Goal: Find specific fact: Find specific fact

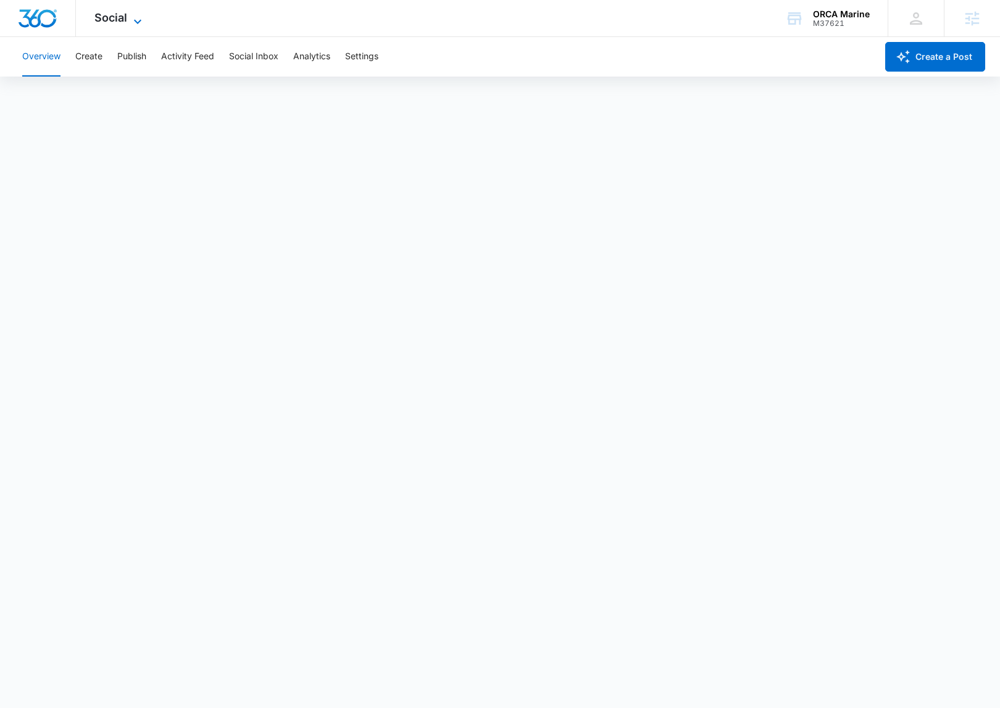
click at [94, 22] on span "Social" at bounding box center [110, 17] width 33 height 13
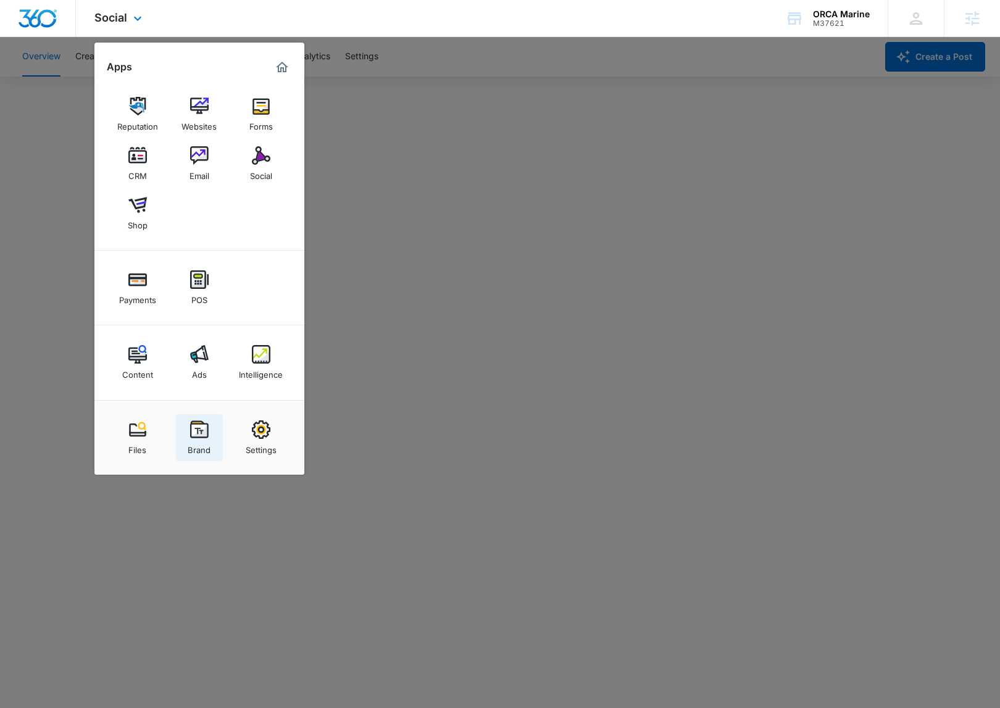
click at [192, 447] on div "Brand" at bounding box center [199, 447] width 23 height 16
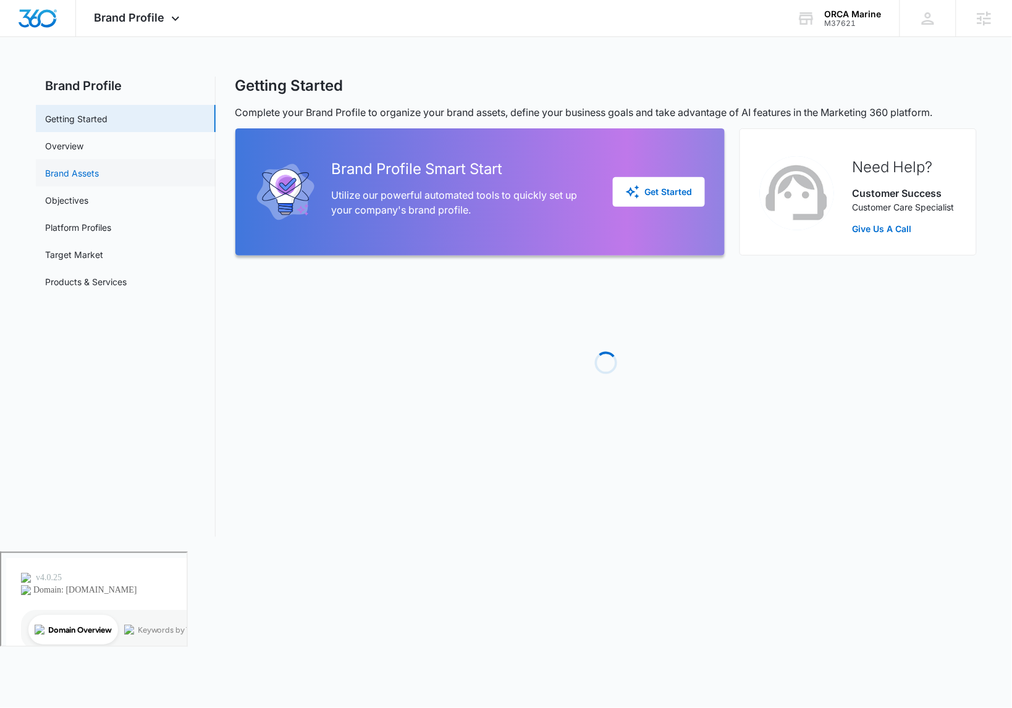
click at [99, 167] on link "Brand Assets" at bounding box center [73, 173] width 54 height 13
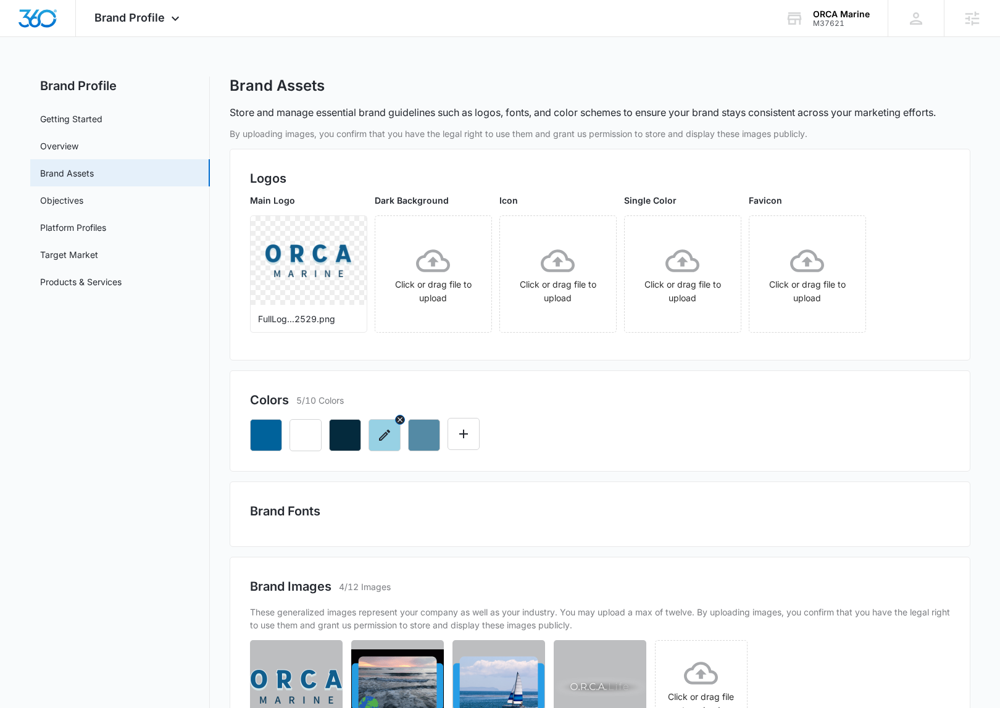
click at [380, 445] on button "button" at bounding box center [385, 435] width 32 height 32
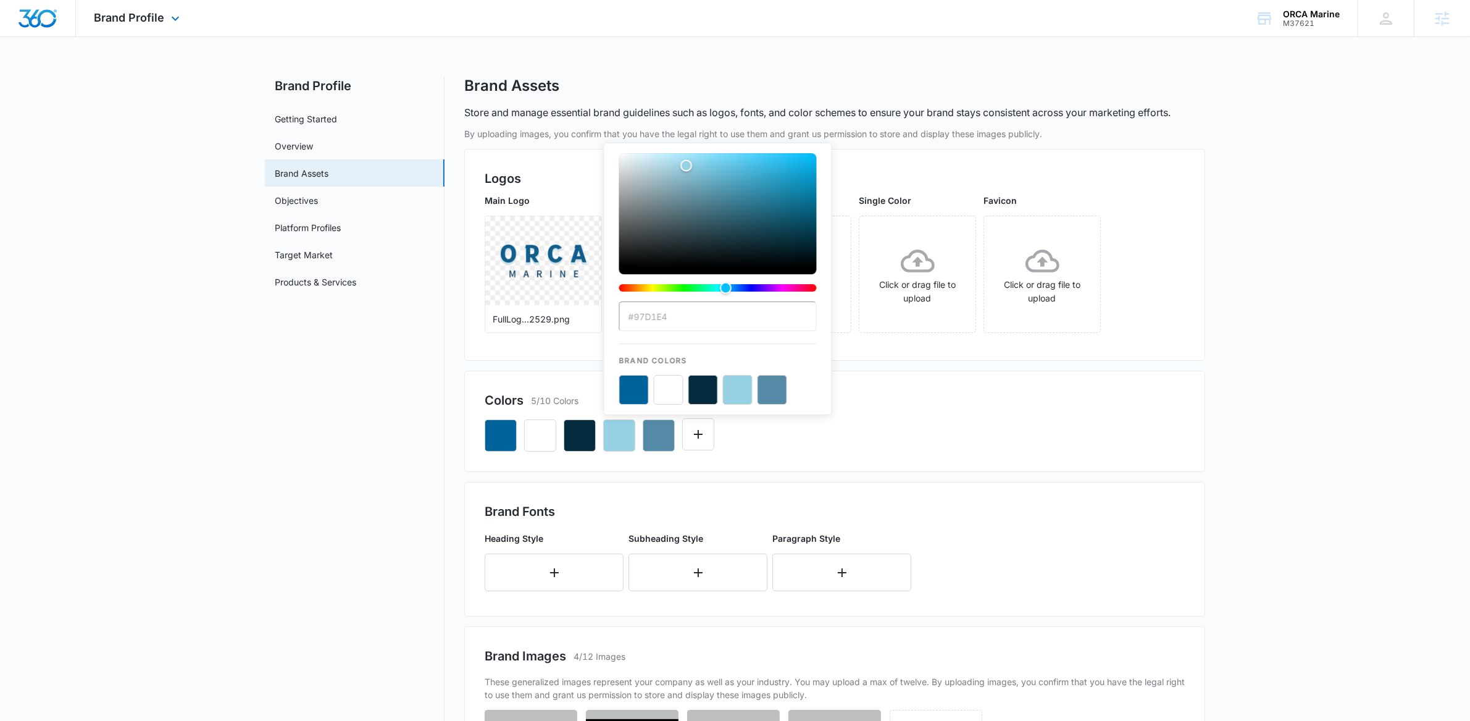
drag, startPoint x: 161, startPoint y: 25, endPoint x: 190, endPoint y: 59, distance: 43.8
click at [161, 25] on div "Brand Profile Apps Reputation Websites Forms CRM Email Social Shop Payments POS…" at bounding box center [138, 18] width 125 height 36
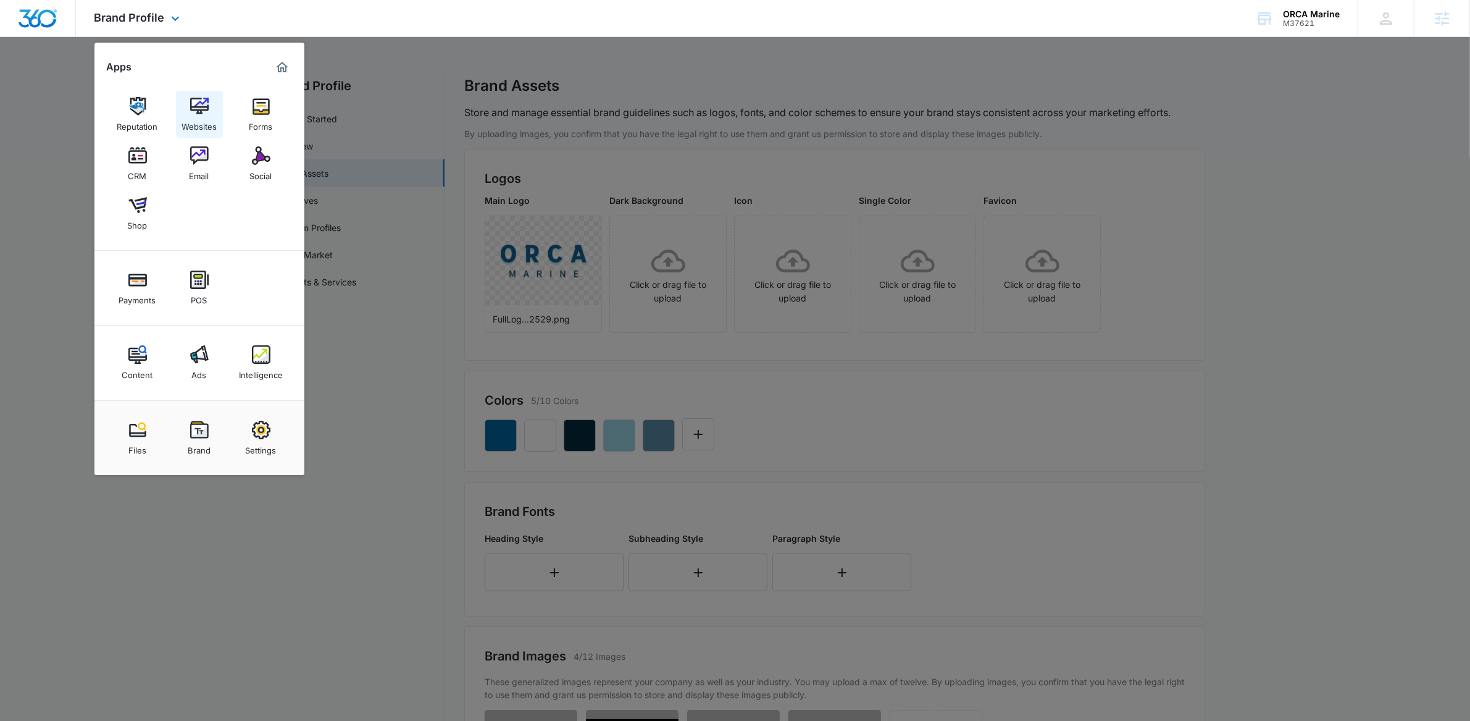
click at [193, 122] on div "Websites" at bounding box center [199, 123] width 35 height 16
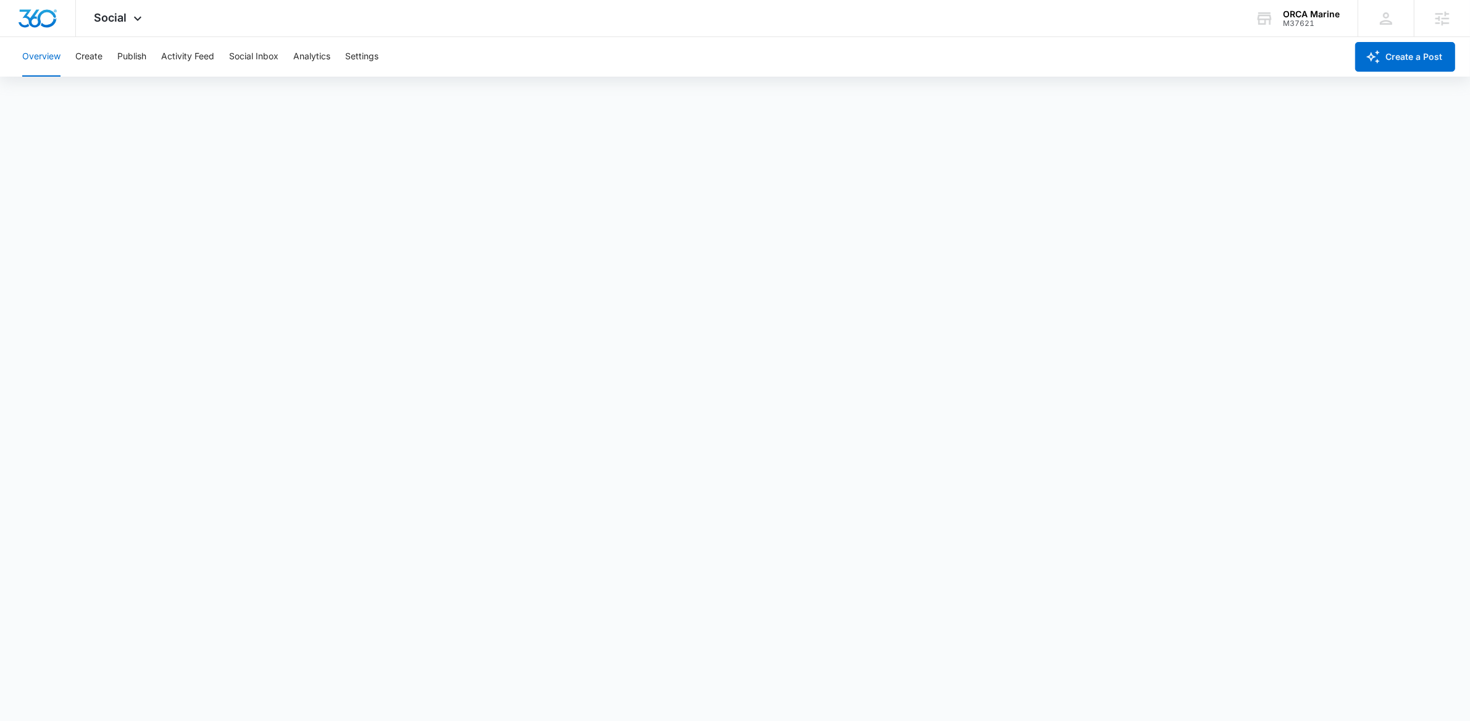
click at [73, 58] on div "Overview Create Publish Activity Feed Social Inbox Analytics Settings" at bounding box center [681, 57] width 1332 height 40
click at [92, 58] on button "Create" at bounding box center [88, 57] width 27 height 40
click at [118, 7] on div "Social Apps Reputation Websites Forms CRM Email Social Shop Payments POS Conten…" at bounding box center [120, 18] width 88 height 36
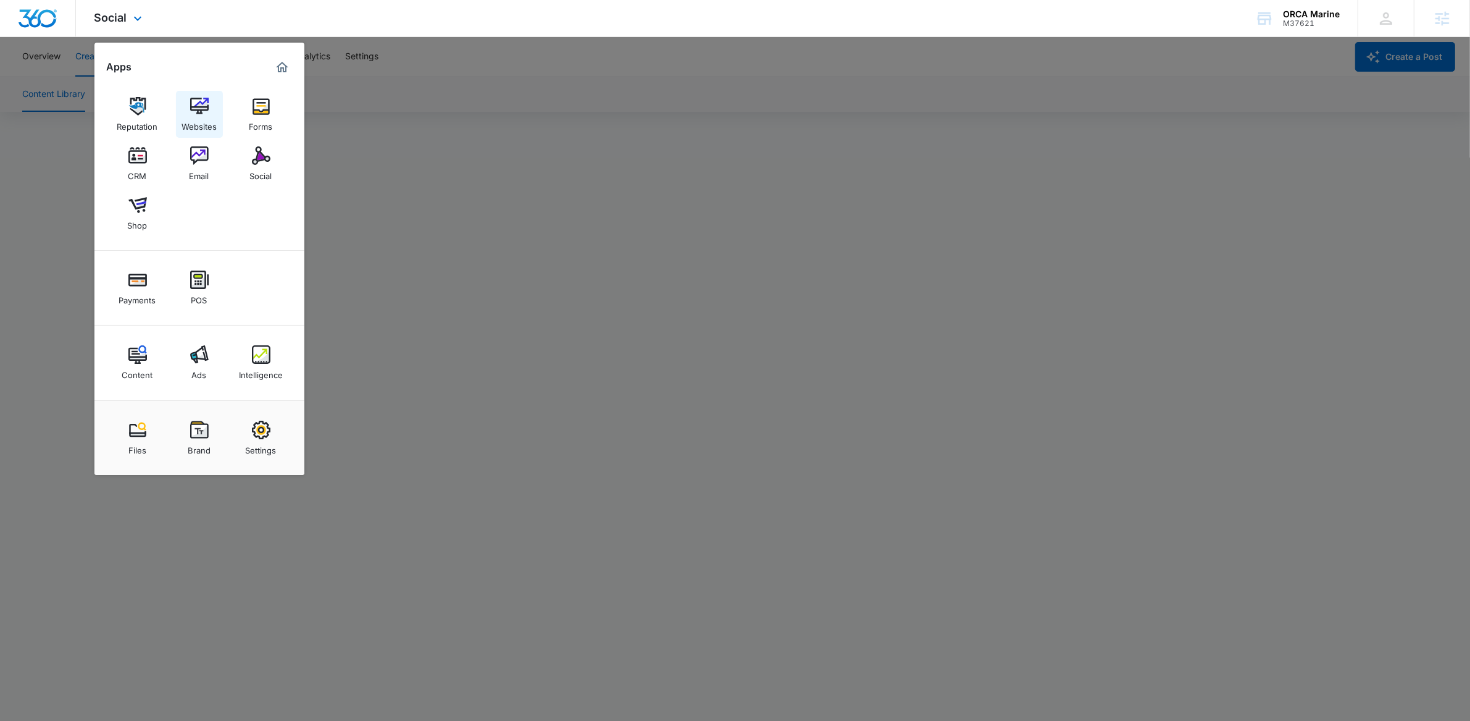
click at [215, 122] on div "Websites" at bounding box center [199, 123] width 35 height 16
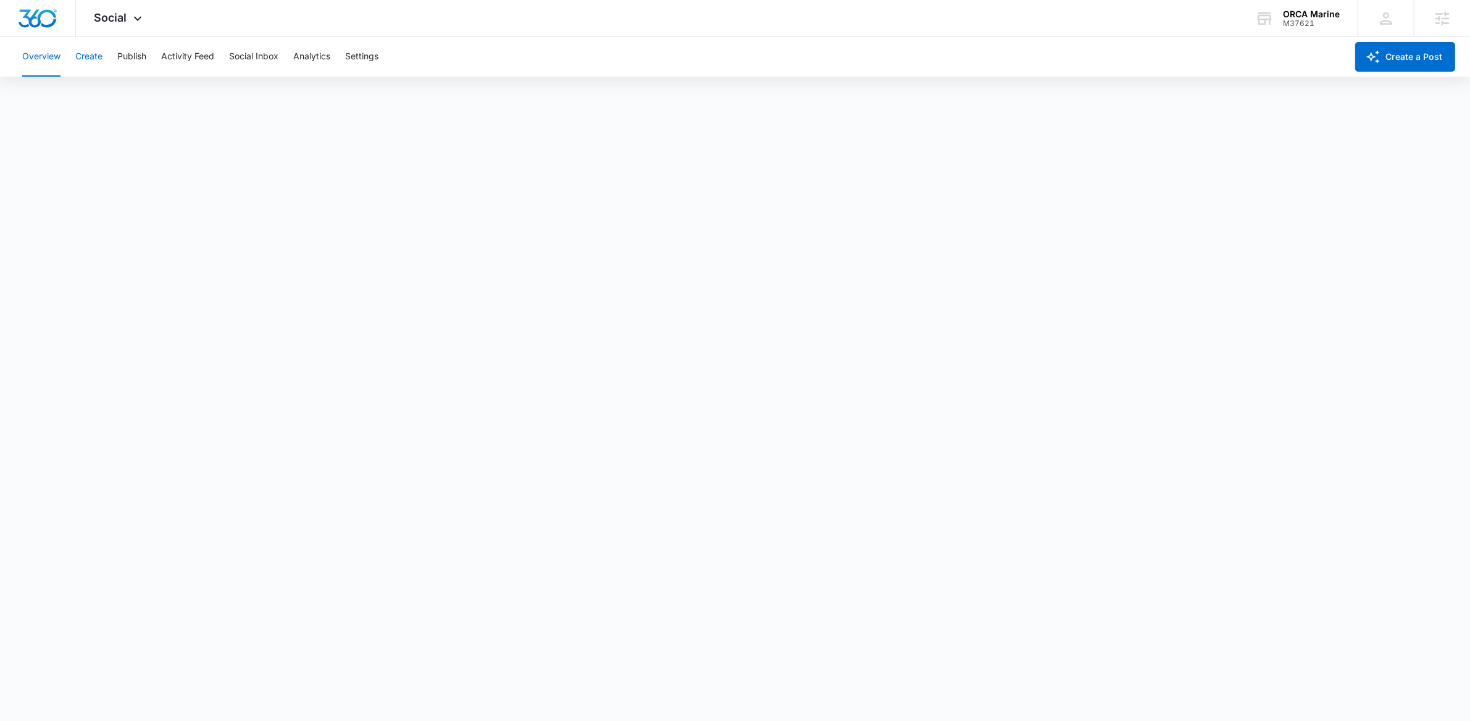
click at [98, 61] on button "Create" at bounding box center [88, 57] width 27 height 40
click at [121, 103] on button "Approvals" at bounding box center [120, 94] width 41 height 35
click at [79, 98] on button "Content Library" at bounding box center [53, 94] width 63 height 35
click at [142, 104] on div "Content Library Approvals Recommendations Auto Import" at bounding box center [735, 94] width 1441 height 35
click at [142, 99] on div "Content Library Approvals Recommendations Auto Import" at bounding box center [735, 94] width 1441 height 35
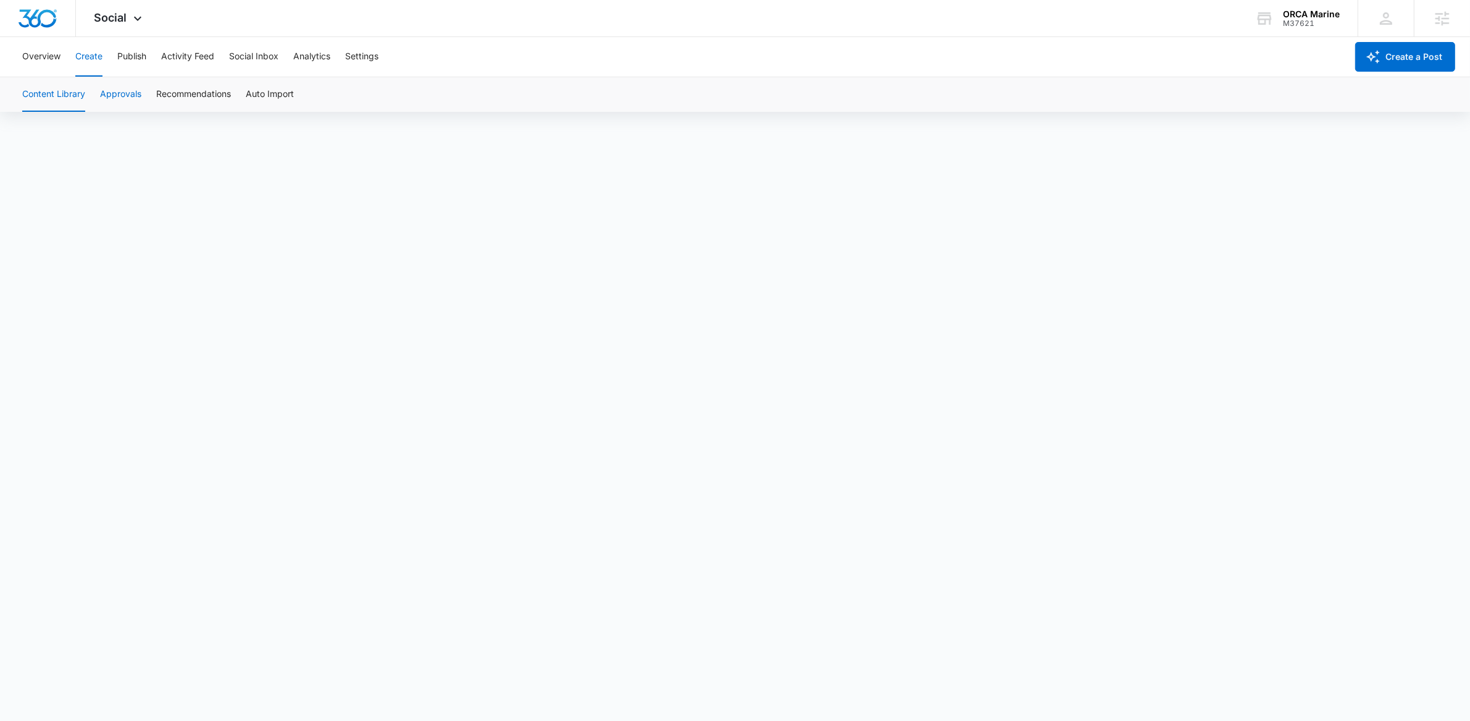
click at [133, 98] on button "Approvals" at bounding box center [120, 94] width 41 height 35
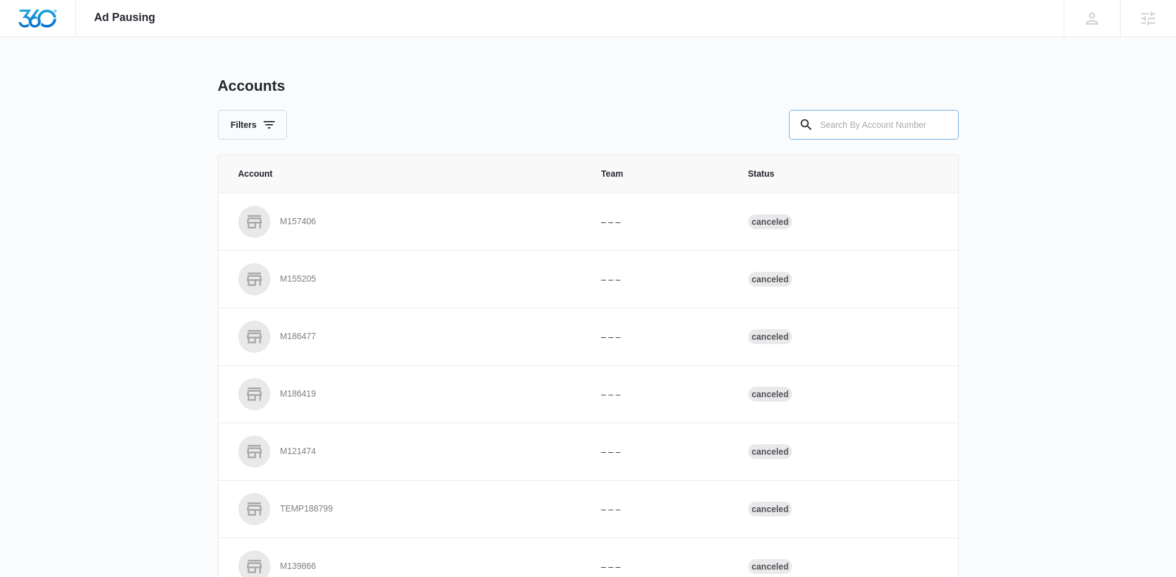
click at [912, 120] on input "text" at bounding box center [874, 125] width 170 height 30
paste input "TODO | Crest Capital Holdings LLC M333062 | OTH [DATE]"
drag, startPoint x: 867, startPoint y: 124, endPoint x: 995, endPoint y: 136, distance: 128.5
click at [995, 136] on div "Ad Pausing Apps Reputation Websites Forms CRM Email Social Shop Payments POS Co…" at bounding box center [588, 288] width 1176 height 577
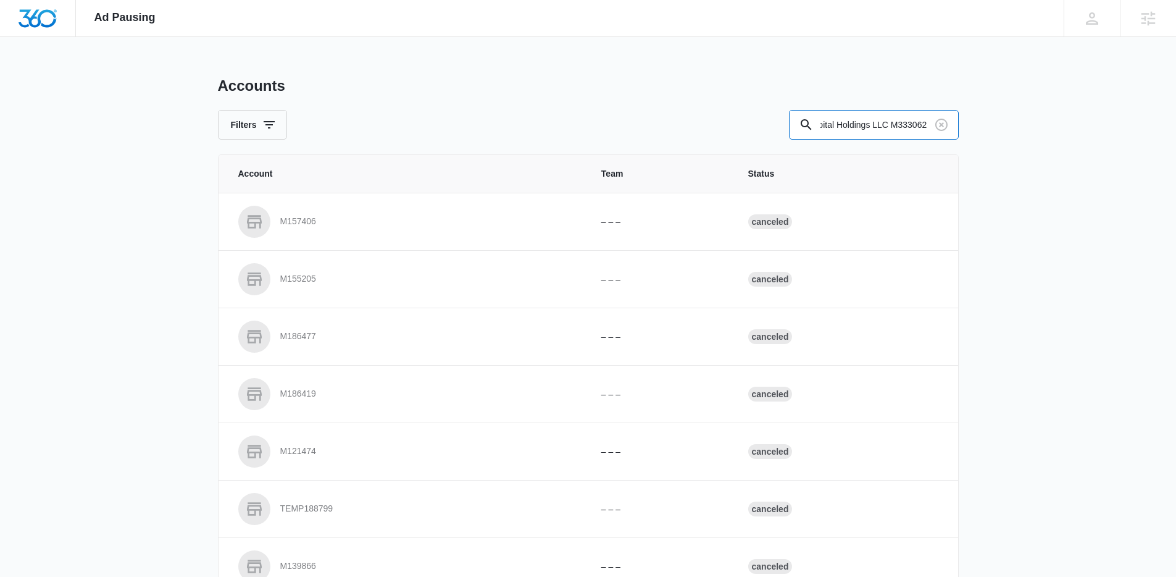
scroll to position [0, 0]
drag, startPoint x: 884, startPoint y: 124, endPoint x: 785, endPoint y: 124, distance: 99.4
click at [785, 124] on div "Filters TODO | Crest Capital Holdings LLC M333062" at bounding box center [588, 125] width 741 height 30
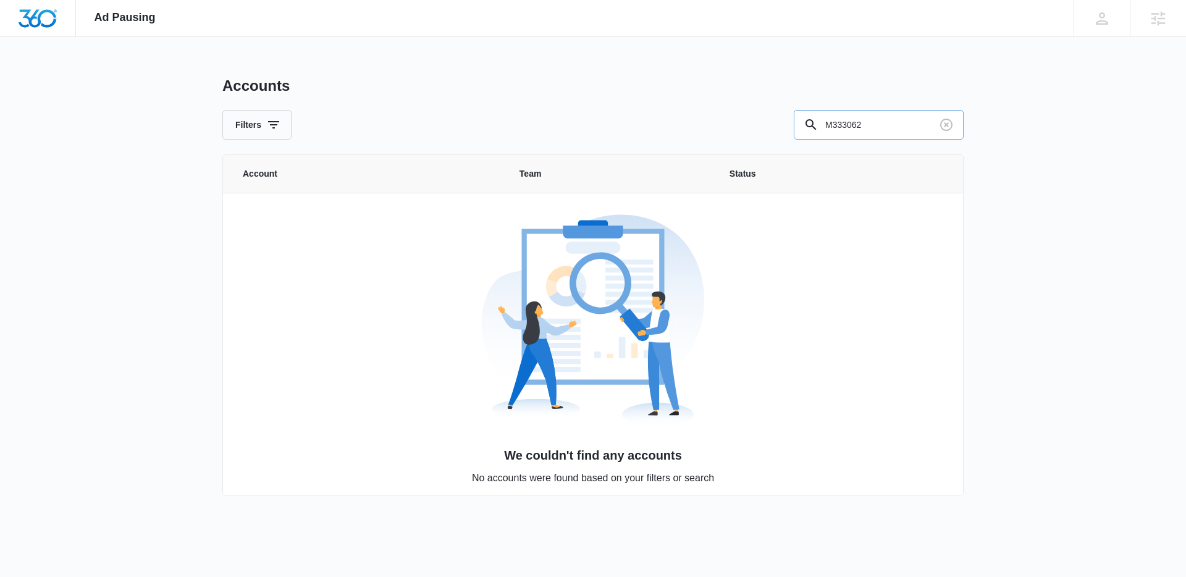
click at [879, 136] on input "M333062" at bounding box center [879, 125] width 170 height 30
type input "M333062"
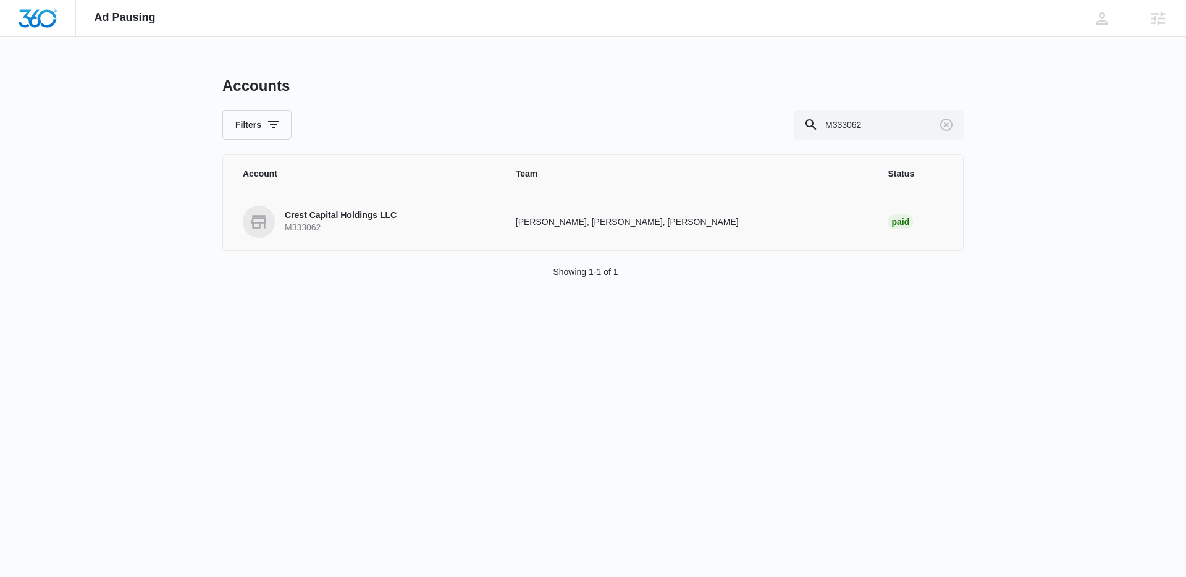
click at [376, 217] on p "Crest Capital Holdings LLC" at bounding box center [341, 215] width 112 height 12
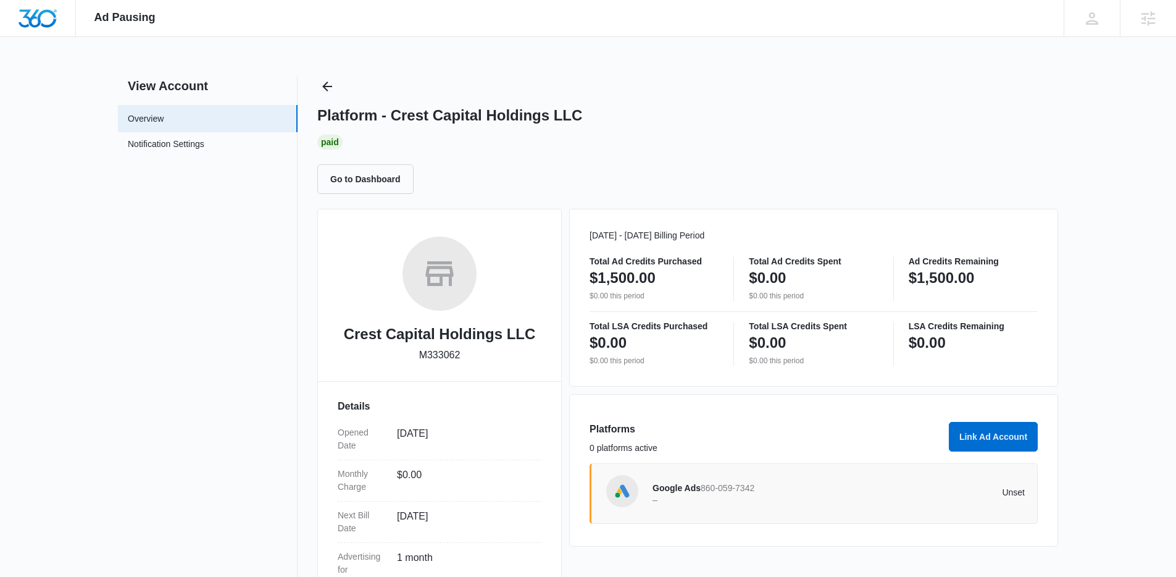
click at [430, 355] on p "M333062" at bounding box center [439, 355] width 41 height 15
copy p "M333062"
click at [448, 360] on p "M333062" at bounding box center [439, 355] width 41 height 15
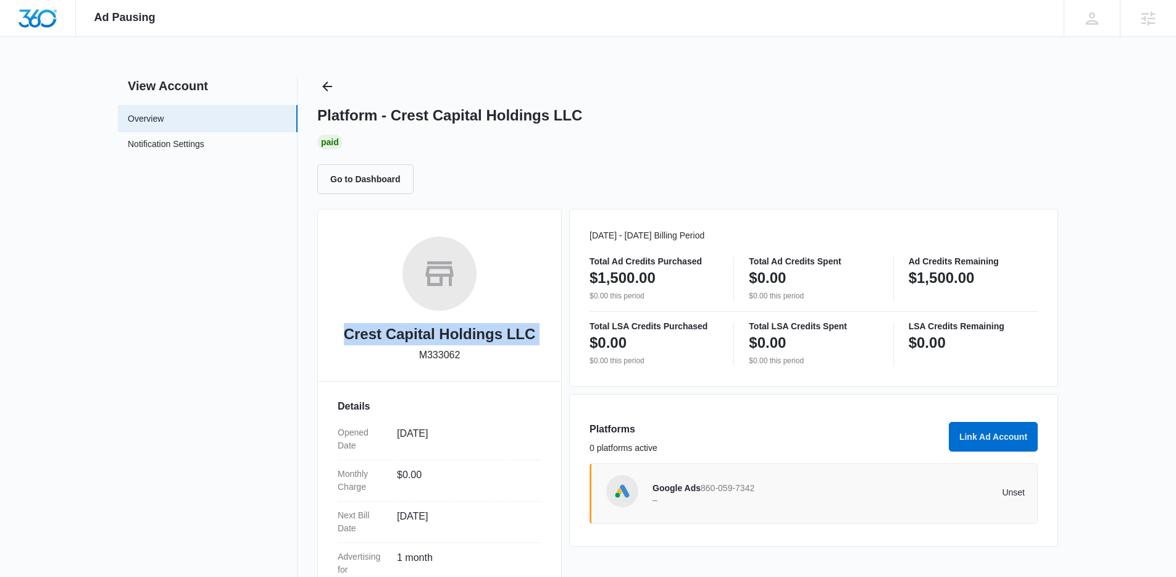
click at [448, 360] on p "M333062" at bounding box center [439, 355] width 41 height 15
